Goal: Navigation & Orientation: Find specific page/section

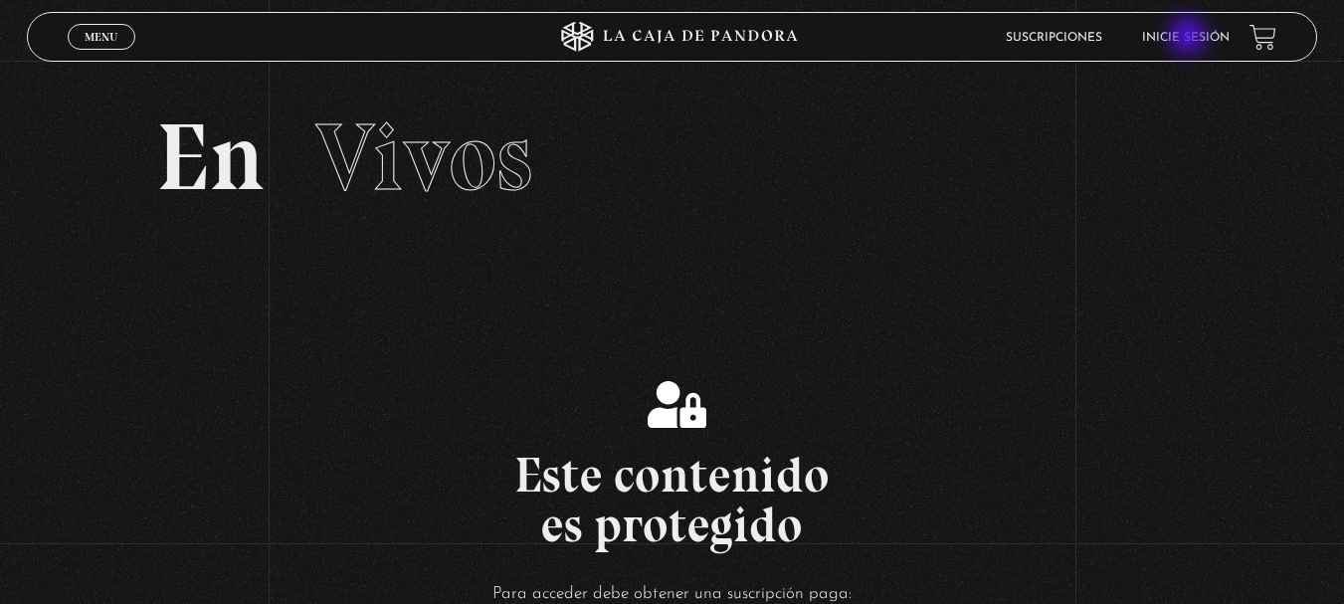
click at [1190, 38] on link "Inicie sesión" at bounding box center [1186, 38] width 88 height 12
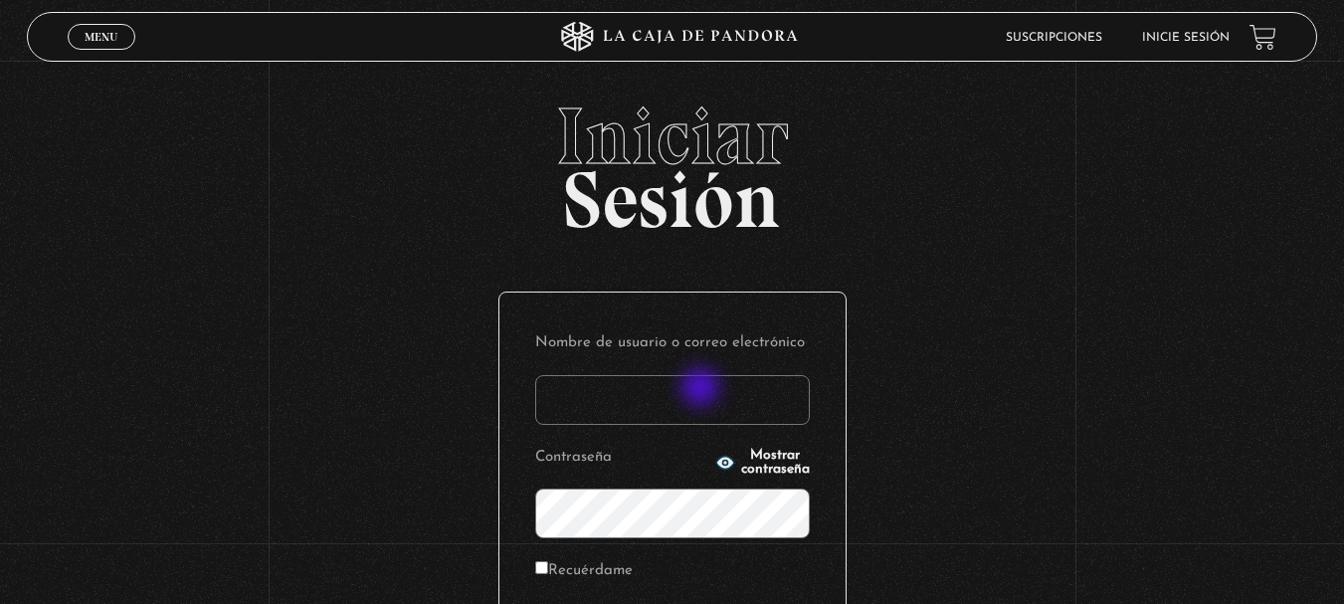
click at [702, 389] on input "Nombre de usuario o correo electrónico" at bounding box center [672, 400] width 275 height 50
type input "[EMAIL_ADDRESS][DOMAIN_NAME]"
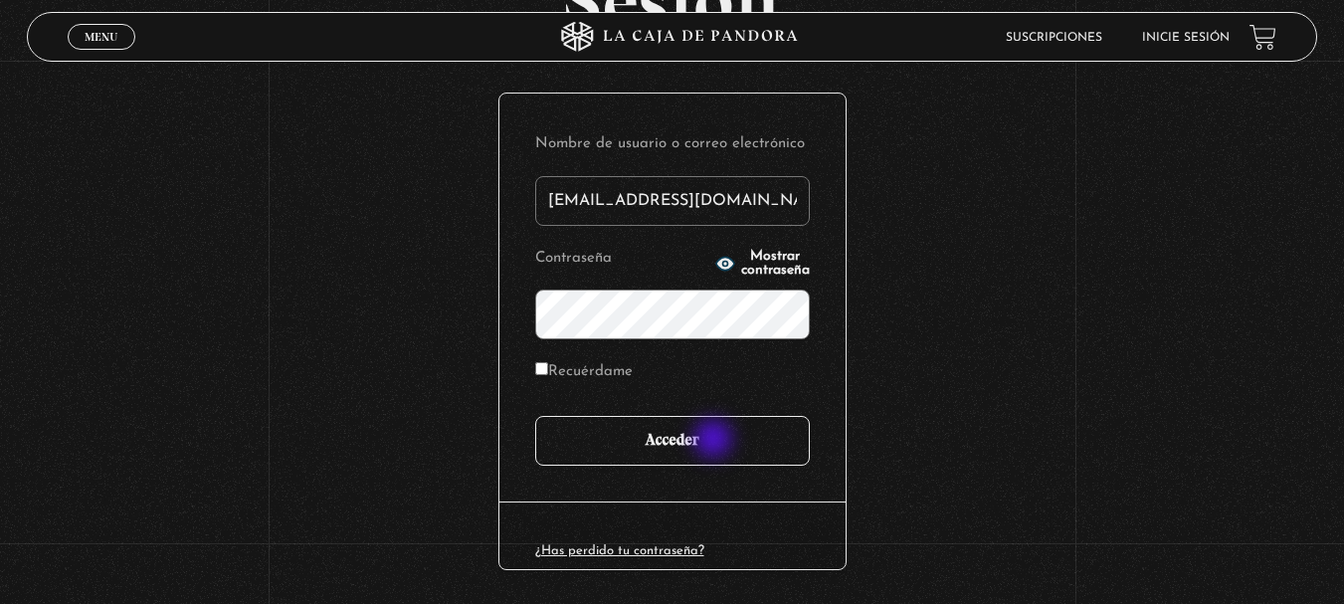
click at [715, 441] on input "Acceder" at bounding box center [672, 441] width 275 height 50
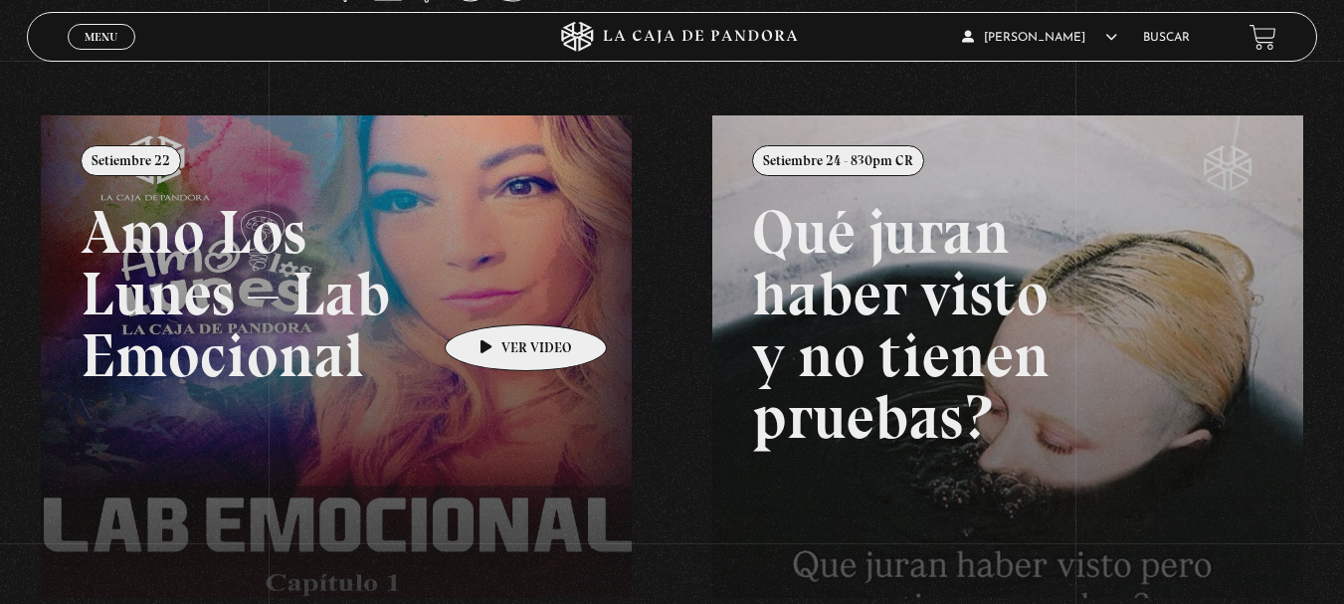
scroll to position [90, 0]
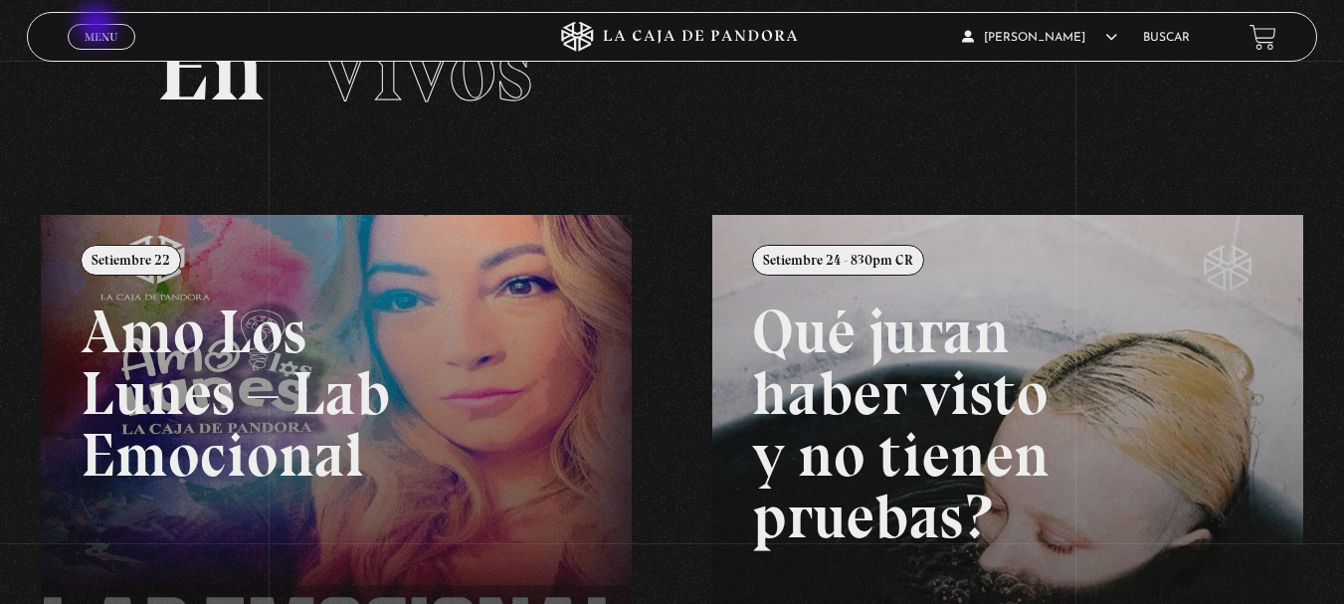
click at [99, 26] on link "Menu Cerrar" at bounding box center [102, 37] width 68 height 26
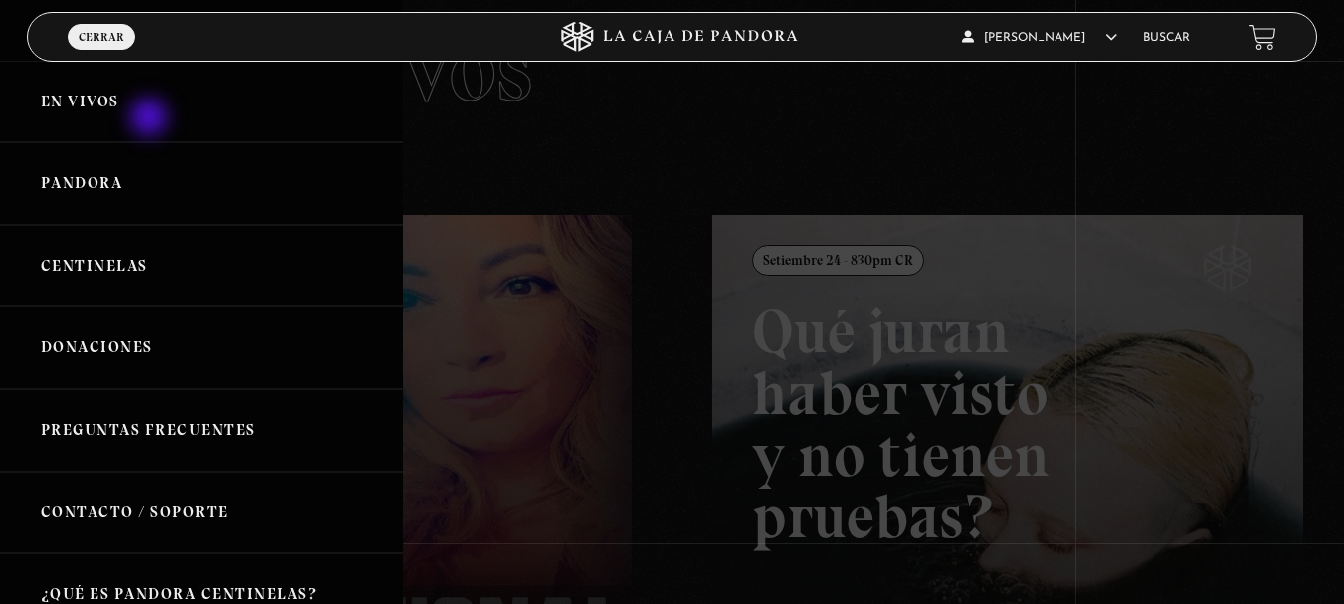
click at [151, 119] on link "En vivos" at bounding box center [201, 102] width 403 height 83
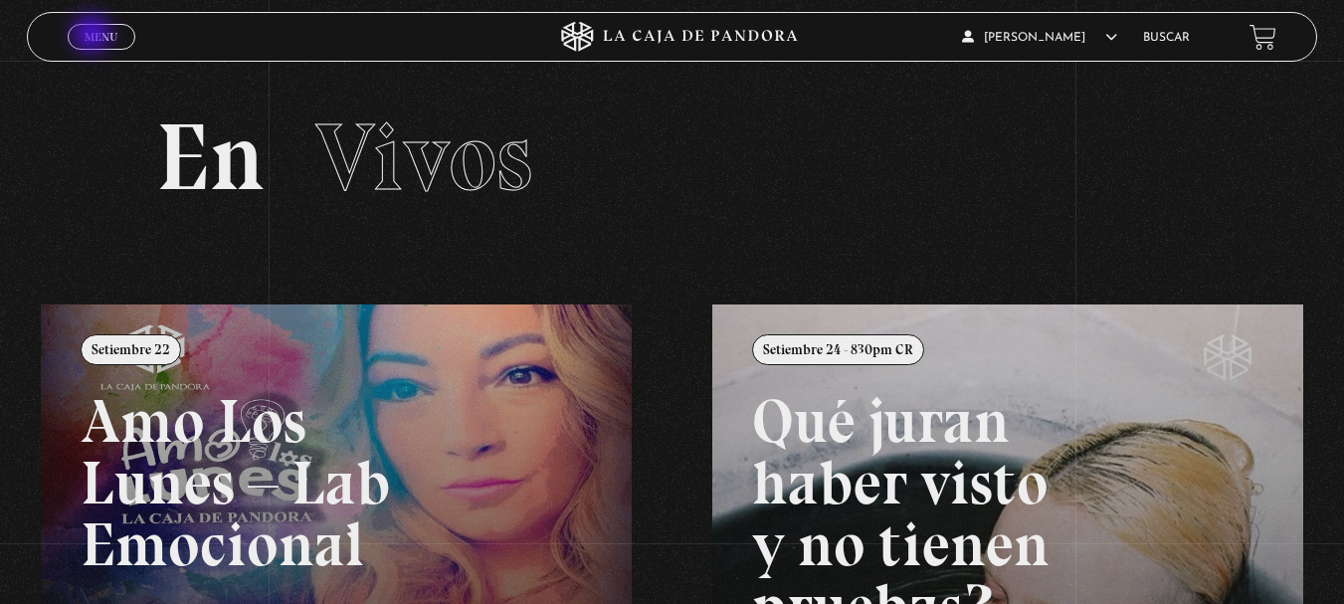
click at [94, 36] on span "Menu" at bounding box center [101, 37] width 33 height 12
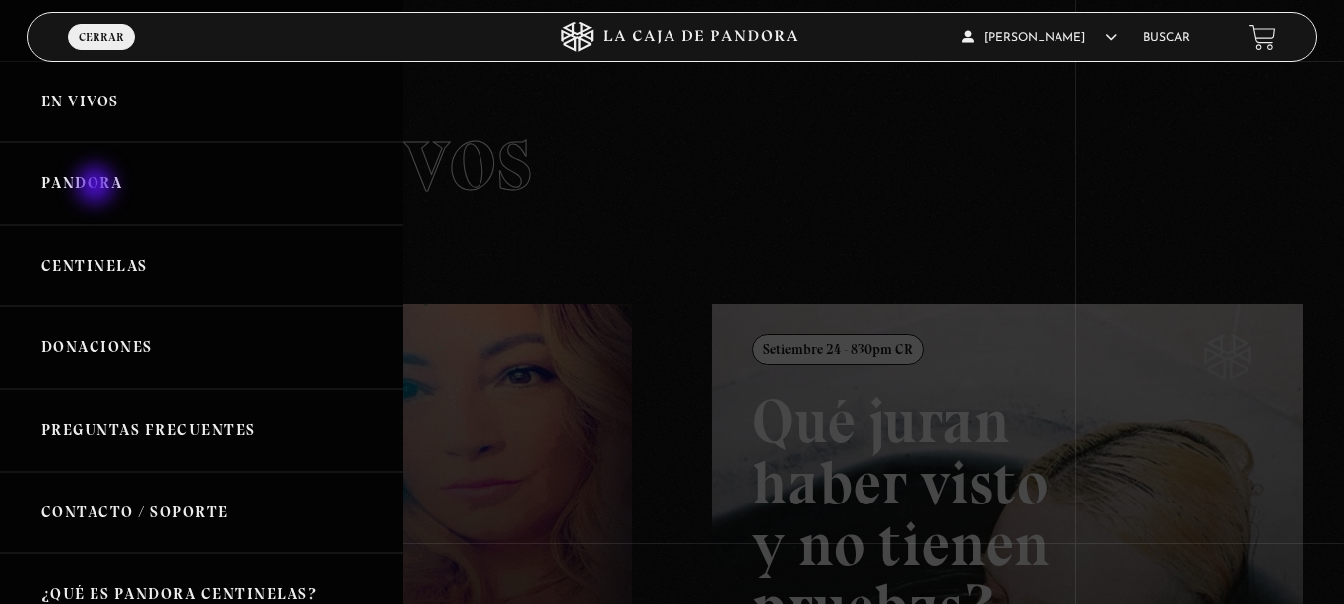
click at [97, 187] on link "Pandora" at bounding box center [201, 183] width 403 height 83
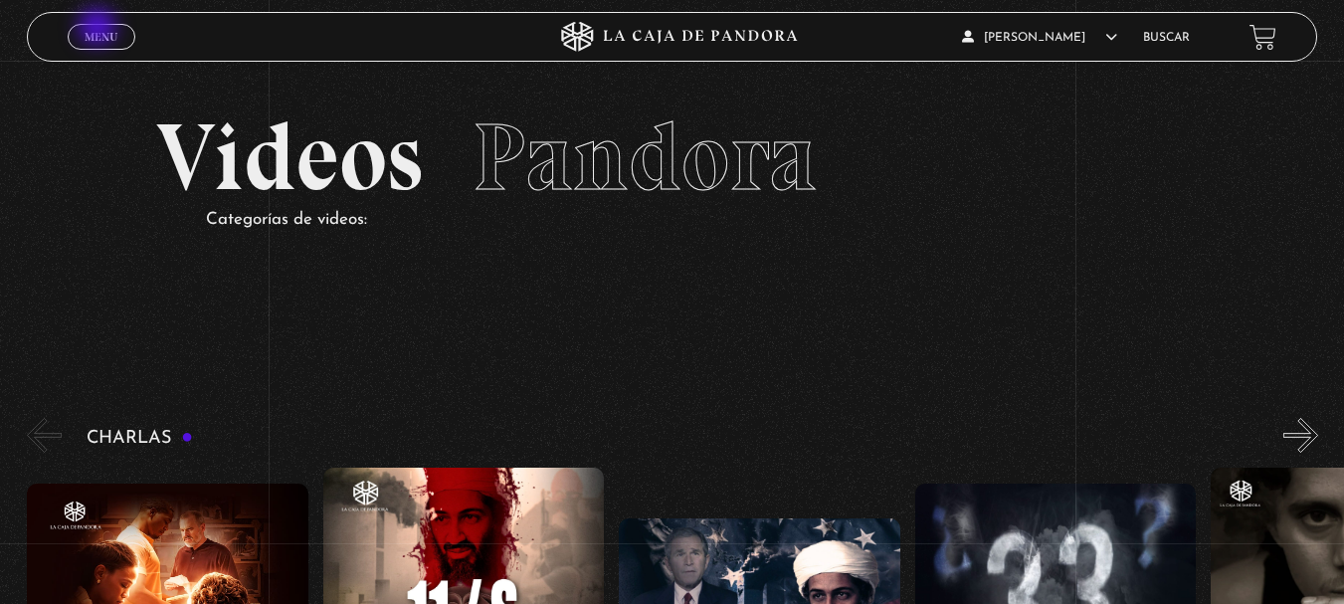
click at [99, 29] on link "Menu Cerrar" at bounding box center [102, 37] width 68 height 26
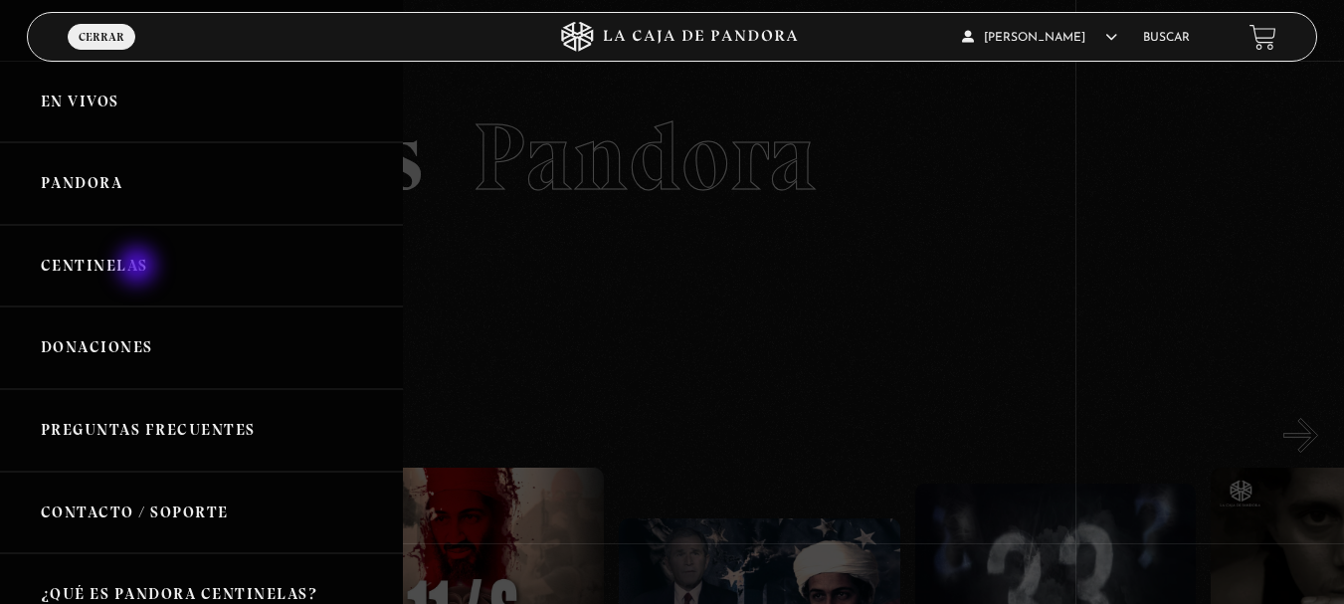
click at [139, 268] on link "Centinelas" at bounding box center [201, 266] width 403 height 83
click at [89, 103] on link "En vivos" at bounding box center [201, 102] width 403 height 83
